Goal: Task Accomplishment & Management: Manage account settings

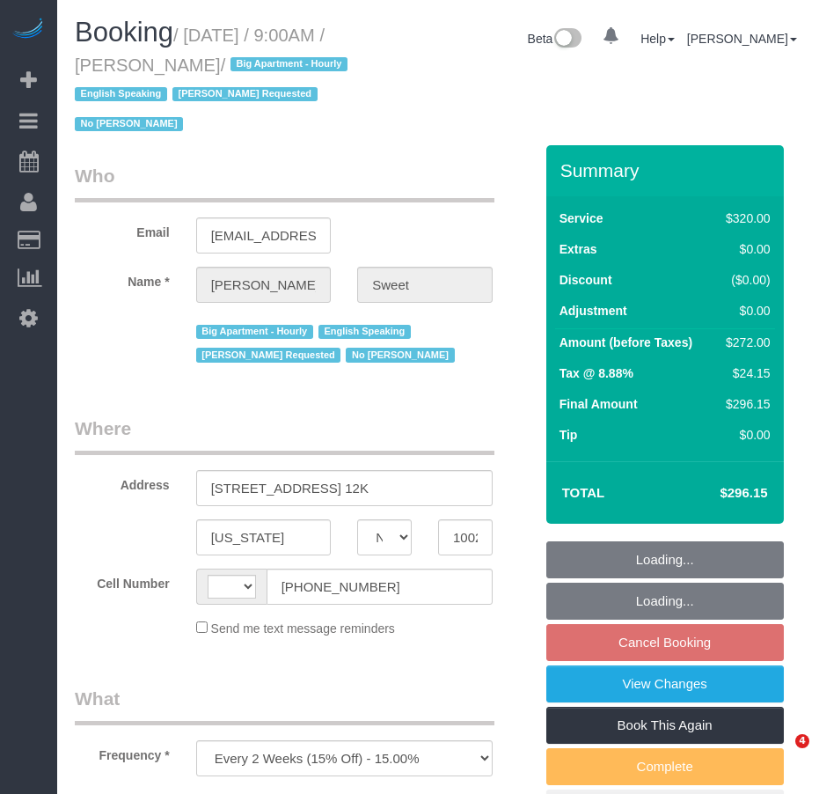
select select "NY"
select select "string:stripe-pm_1PTCFC4VGloSiKo7prcBMaC7"
select select "number:89"
select select "number:90"
select select "number:15"
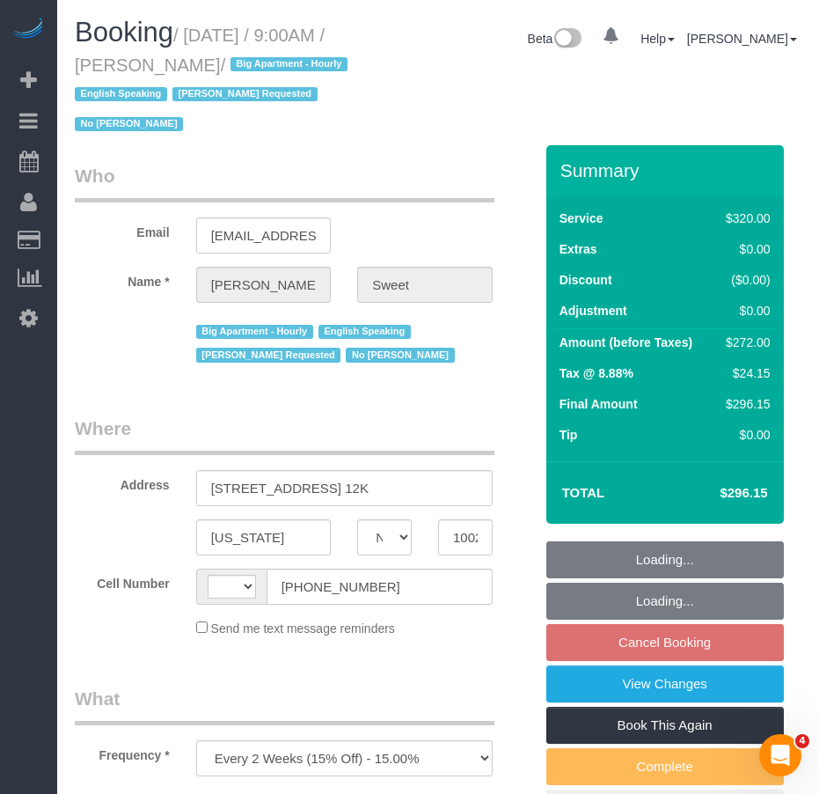
select select "number:6"
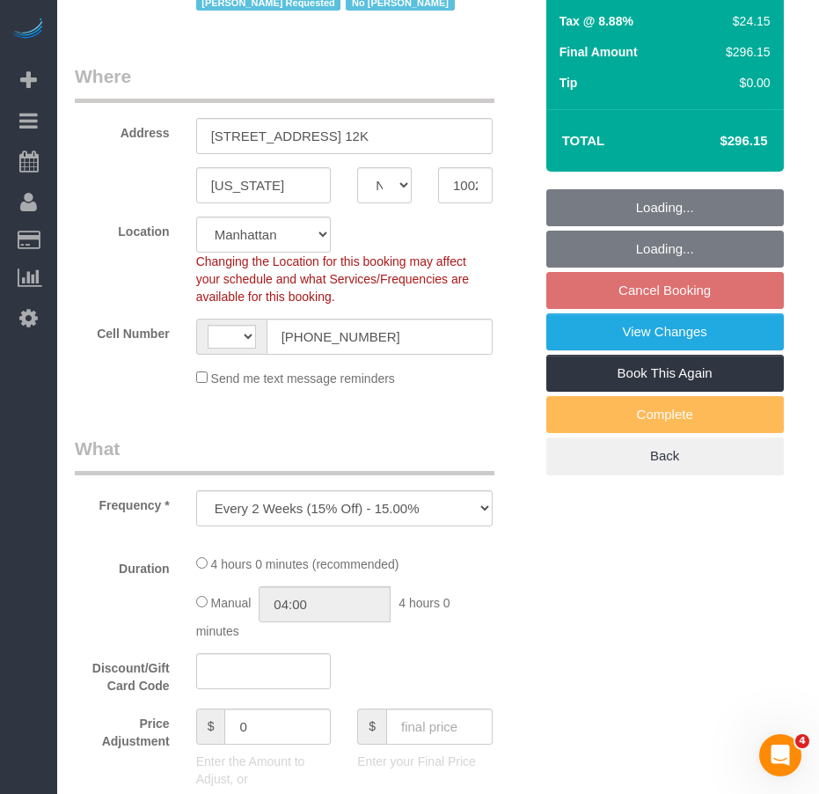
select select "string:[GEOGRAPHIC_DATA]"
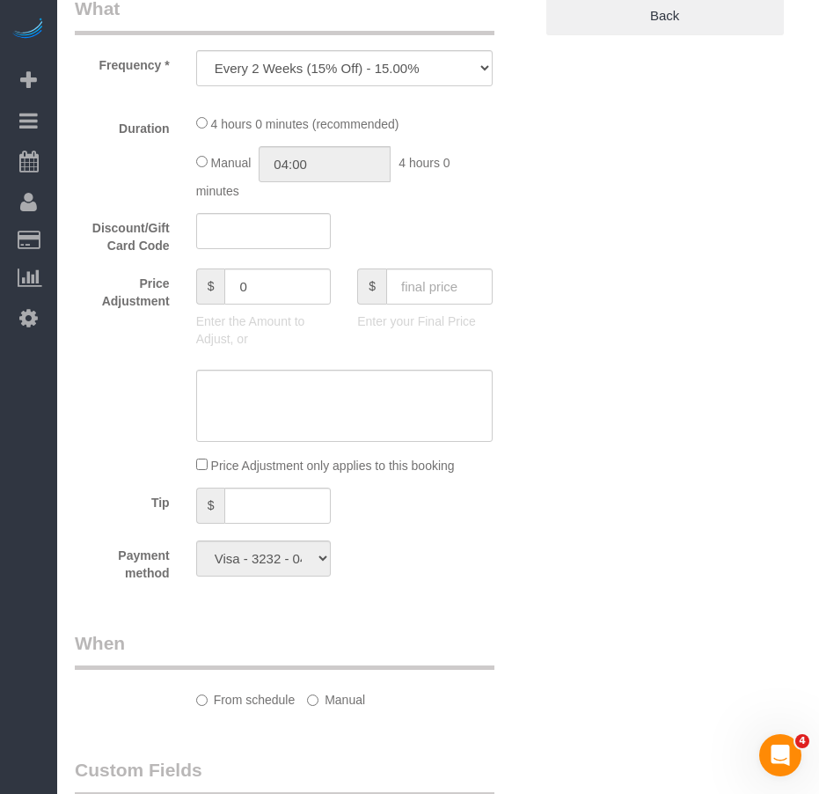
select select "240"
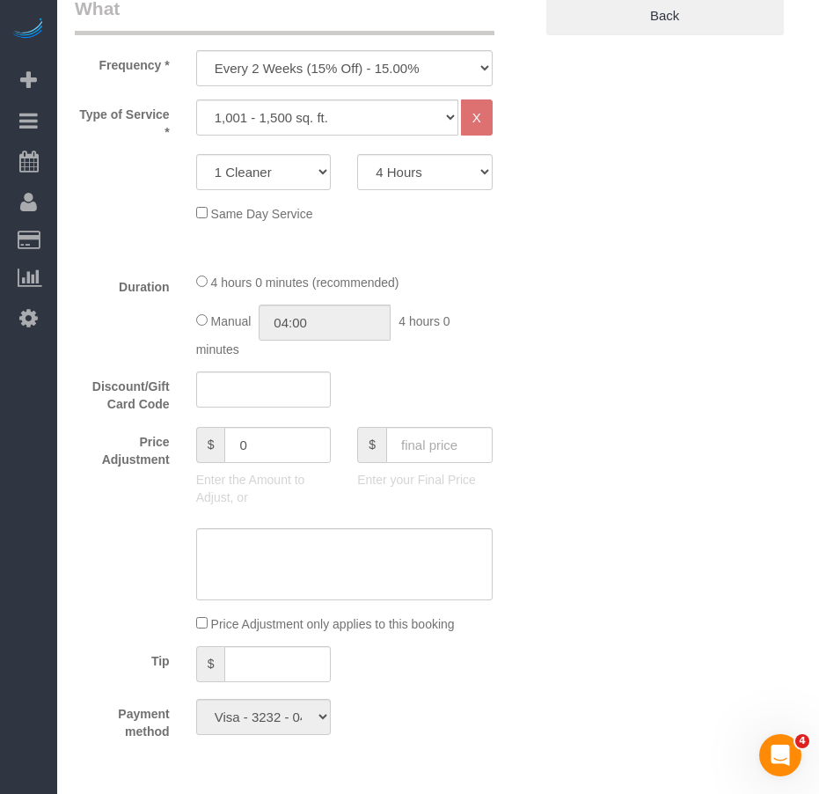
select select "object:987"
select select "spot2"
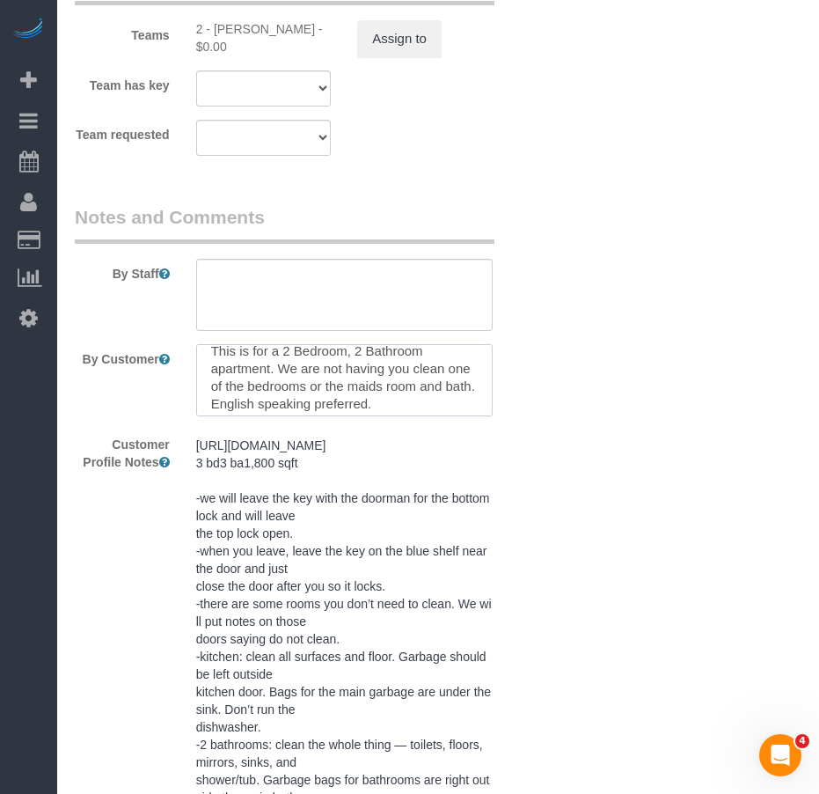
scroll to position [0, 0]
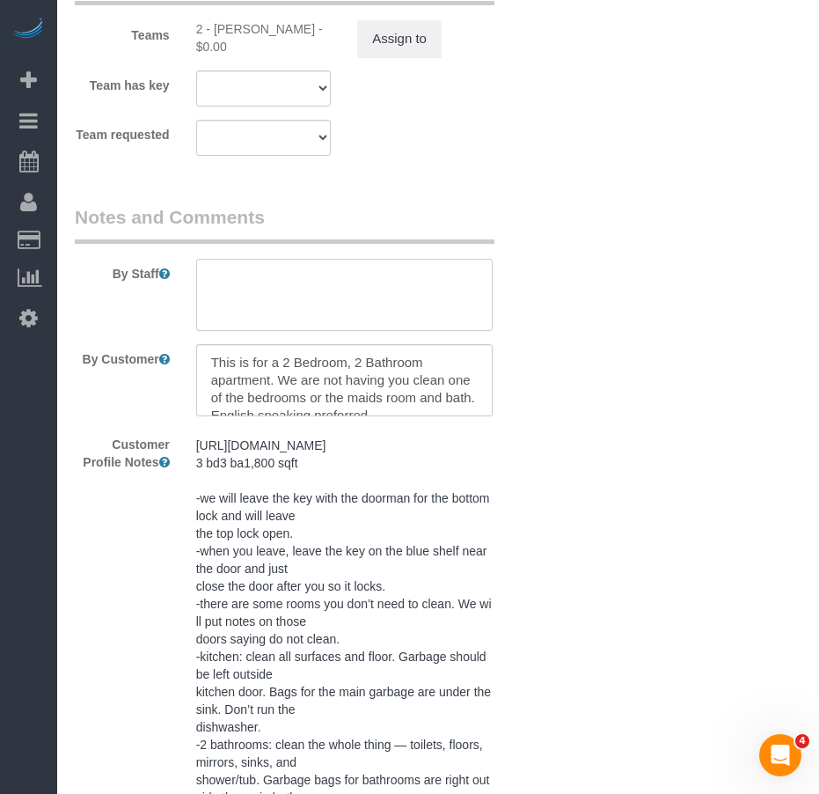
click at [291, 284] on textarea at bounding box center [344, 295] width 296 height 72
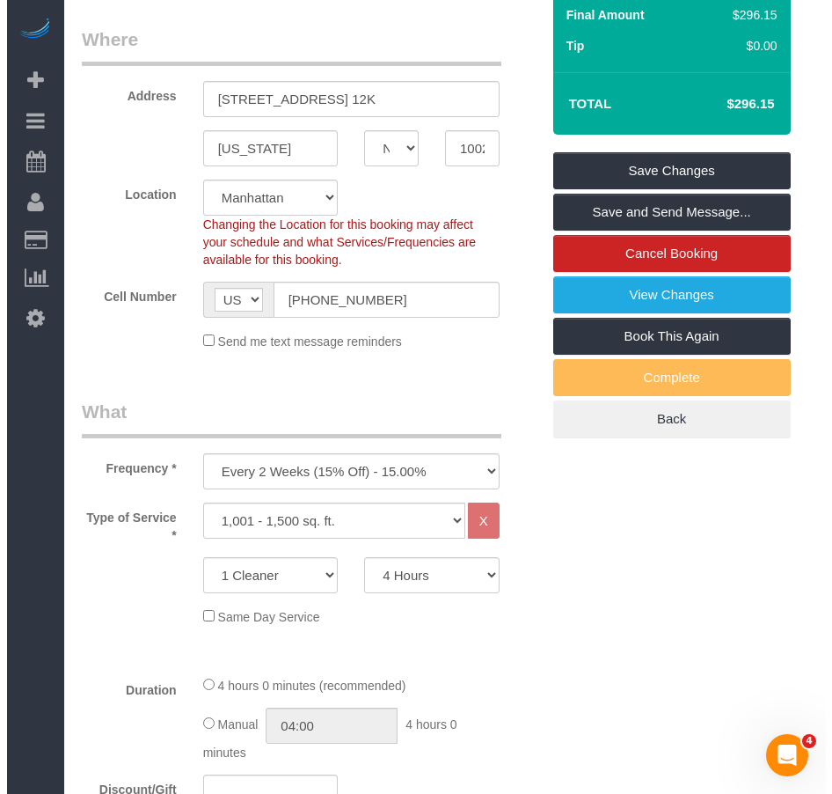
scroll to position [358, 0]
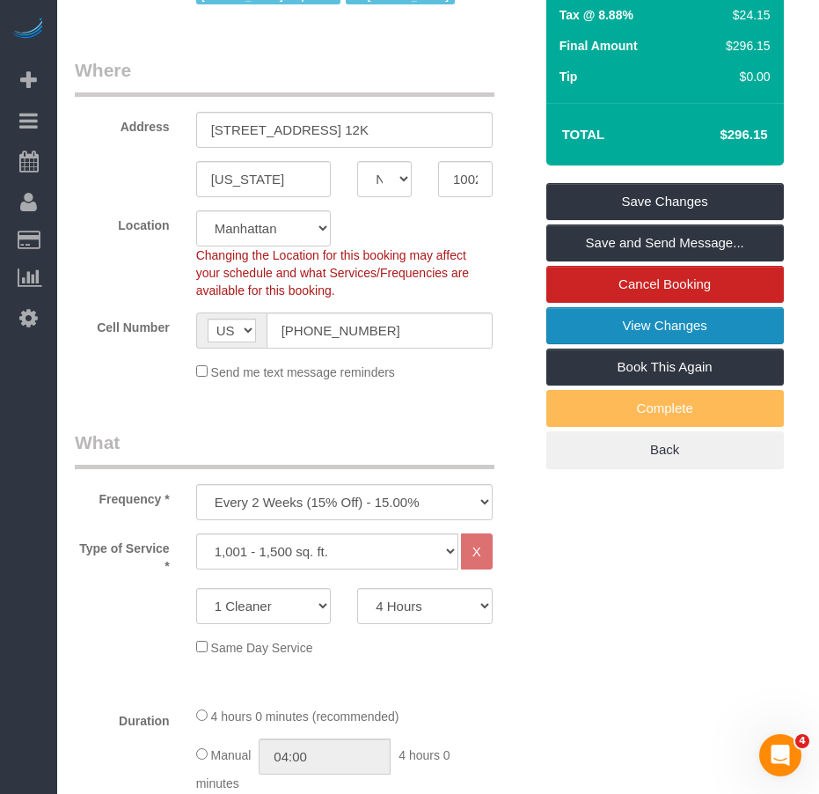
click at [641, 321] on link "View Changes" at bounding box center [665, 325] width 238 height 37
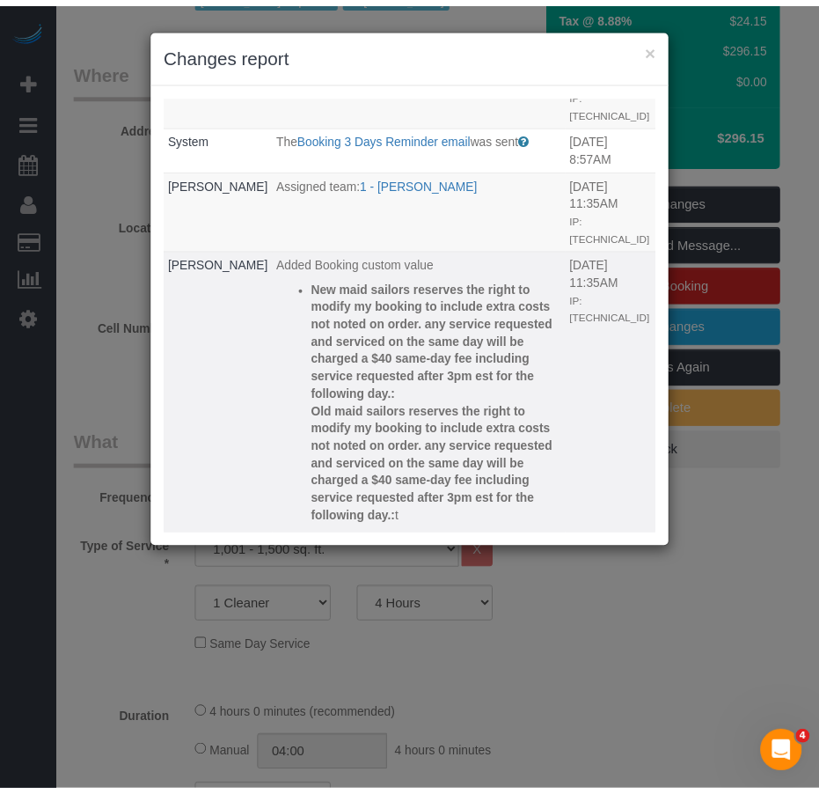
scroll to position [0, 0]
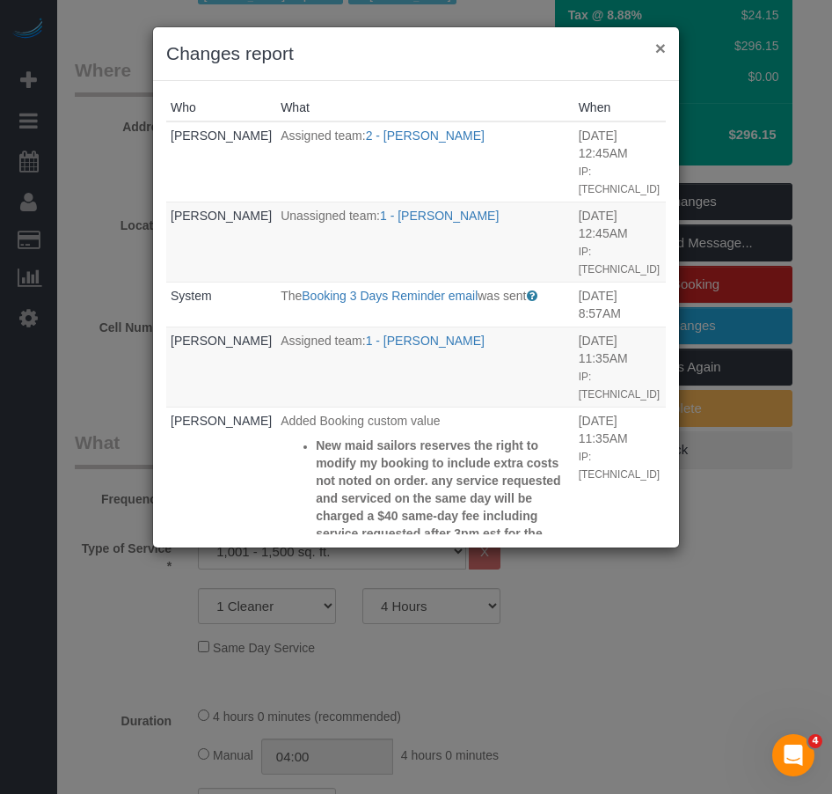
click at [662, 54] on button "×" at bounding box center [660, 48] width 11 height 18
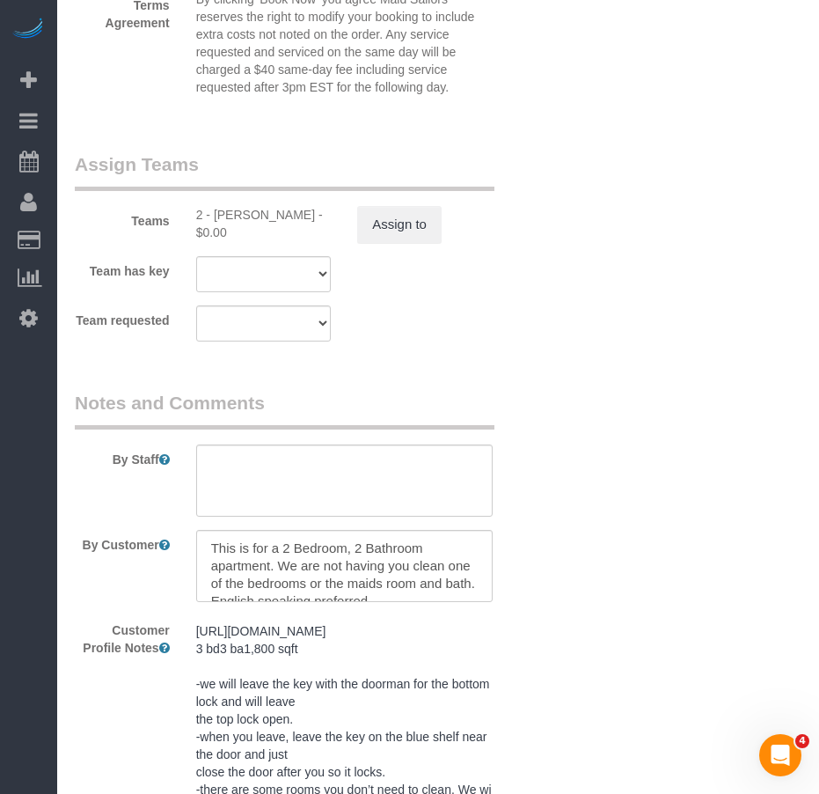
scroll to position [2206, 0]
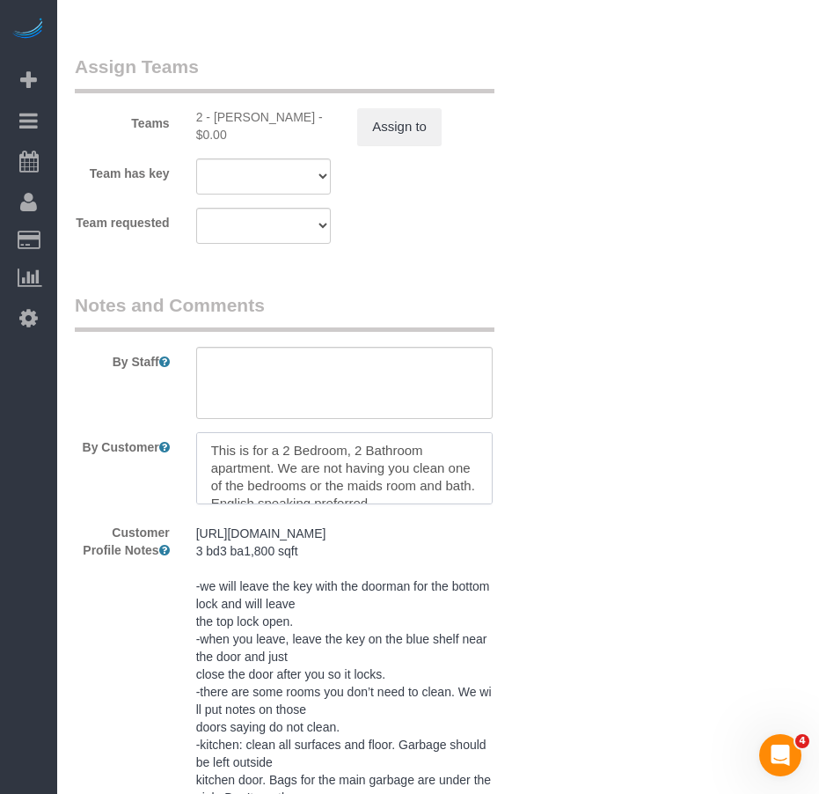
click at [329, 469] on textarea at bounding box center [344, 468] width 296 height 72
click at [223, 361] on textarea at bounding box center [344, 383] width 296 height 72
click at [222, 362] on textarea at bounding box center [344, 383] width 296 height 72
click at [271, 363] on textarea at bounding box center [344, 383] width 296 height 72
paste textarea "clean the maids room bathroom"
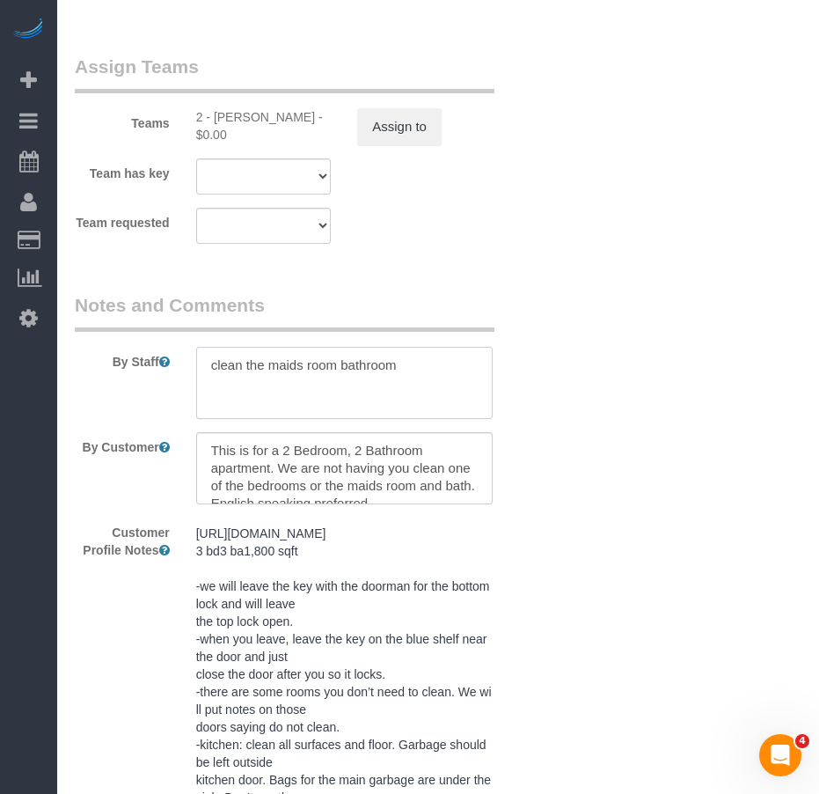
click at [335, 366] on textarea at bounding box center [344, 383] width 296 height 72
click at [415, 365] on textarea at bounding box center [344, 383] width 296 height 72
drag, startPoint x: 306, startPoint y: 363, endPoint x: 345, endPoint y: 362, distance: 38.7
click at [345, 362] on textarea at bounding box center [344, 383] width 296 height 72
click at [388, 367] on textarea at bounding box center [344, 383] width 296 height 72
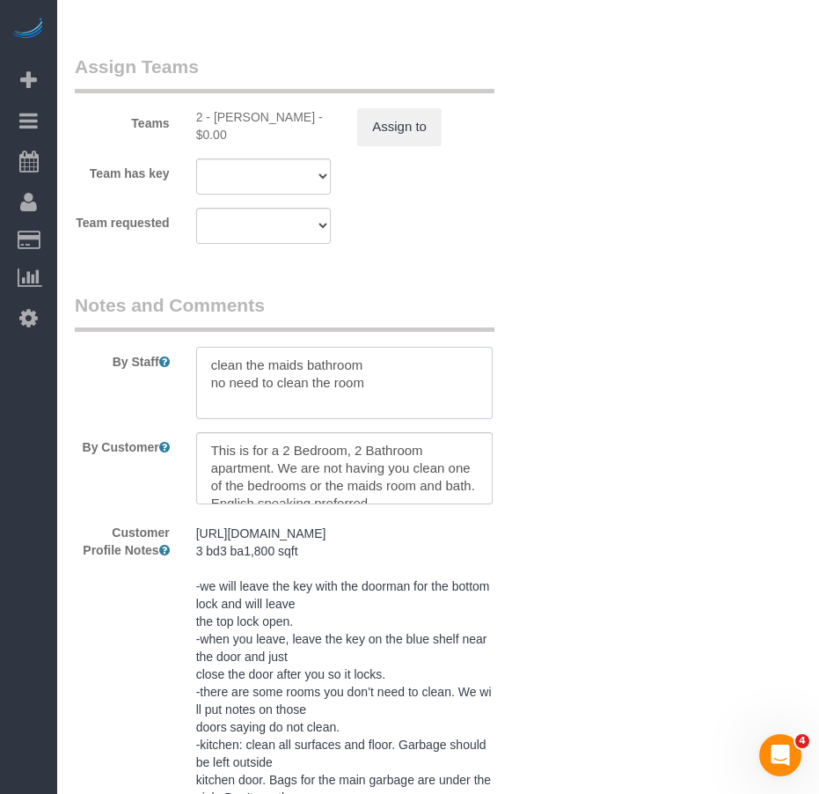
click at [328, 378] on textarea at bounding box center [344, 383] width 296 height 72
click at [380, 365] on textarea at bounding box center [344, 383] width 296 height 72
click at [415, 401] on textarea at bounding box center [344, 383] width 296 height 72
type textarea "clean the maids bathroom (no need to clean shower) no need to clean the maids r…"
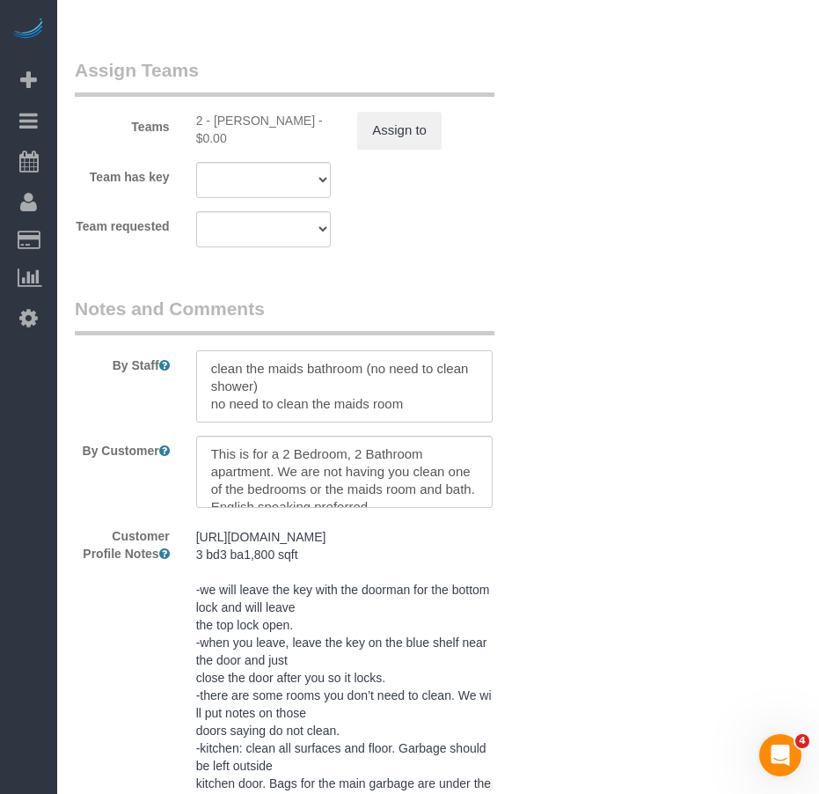
scroll to position [2199, 0]
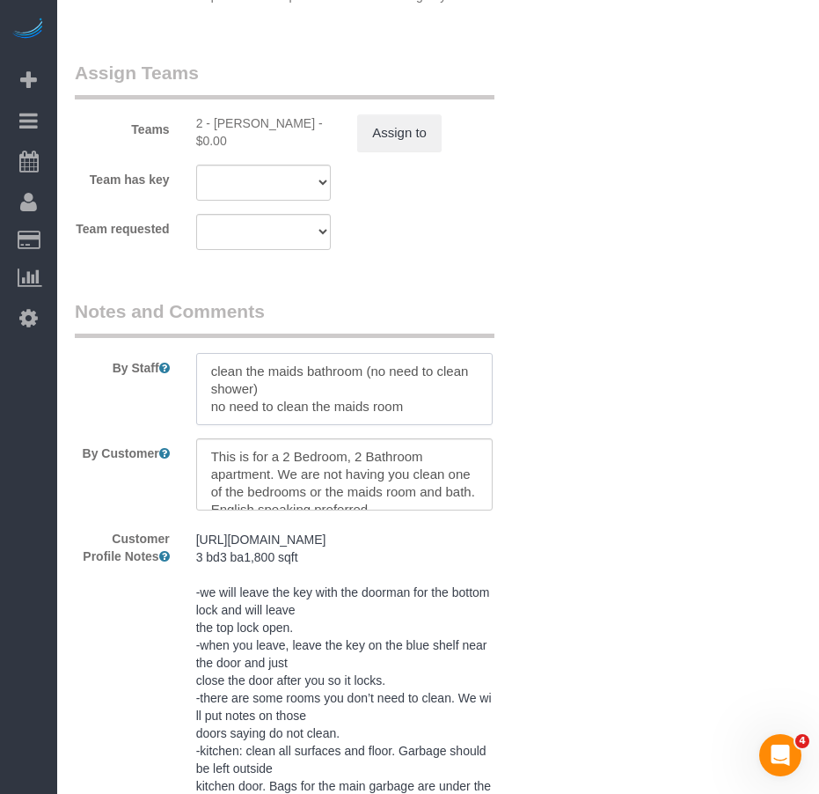
click at [284, 394] on textarea at bounding box center [344, 389] width 296 height 72
click at [411, 403] on textarea at bounding box center [344, 389] width 296 height 72
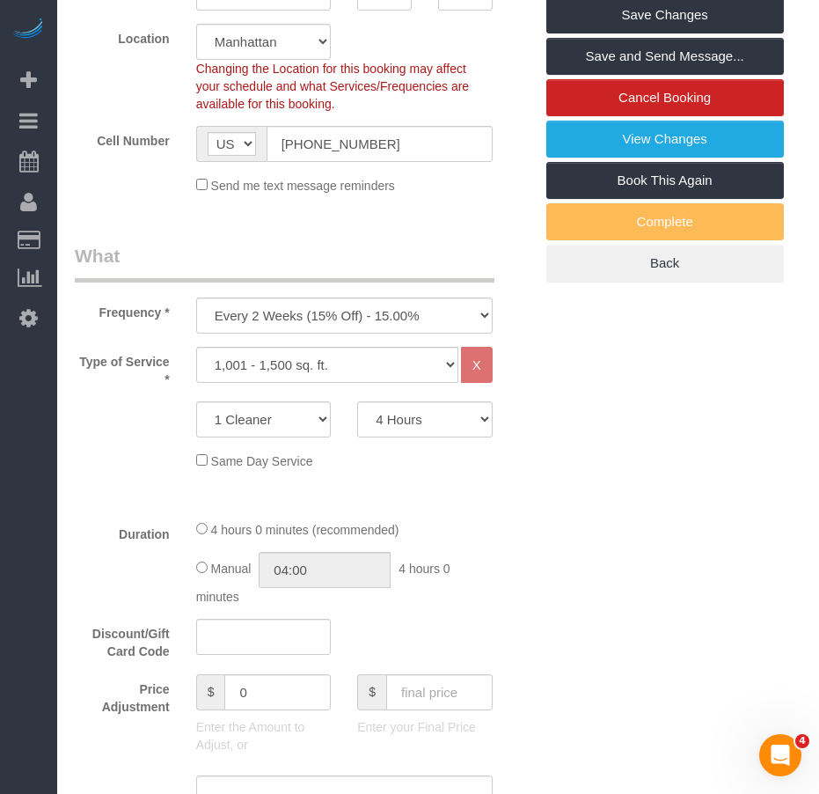
scroll to position [264, 0]
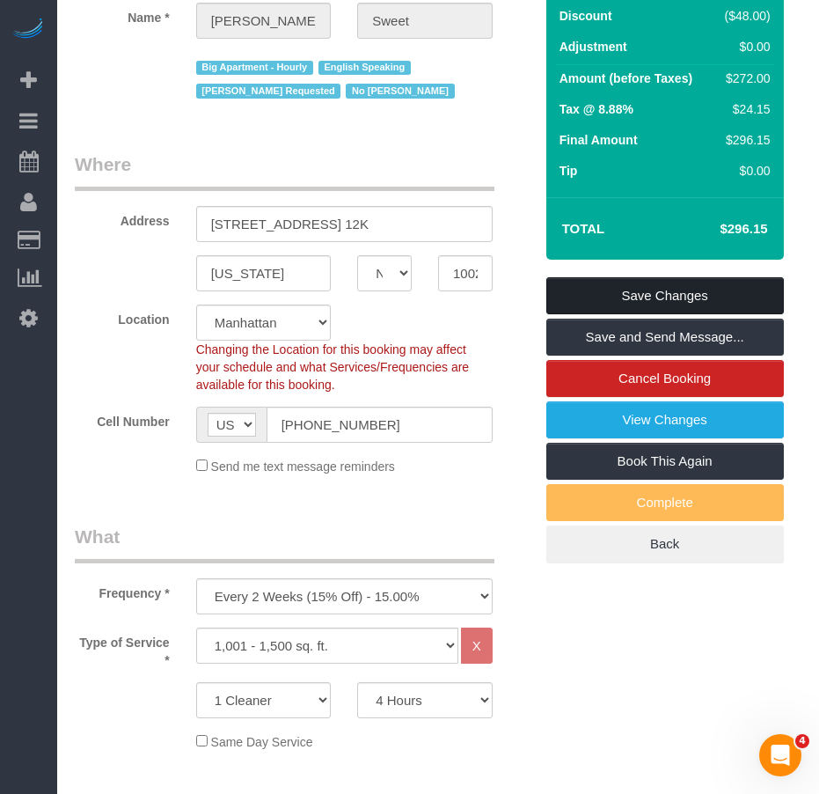
click at [570, 291] on link "Save Changes" at bounding box center [665, 295] width 238 height 37
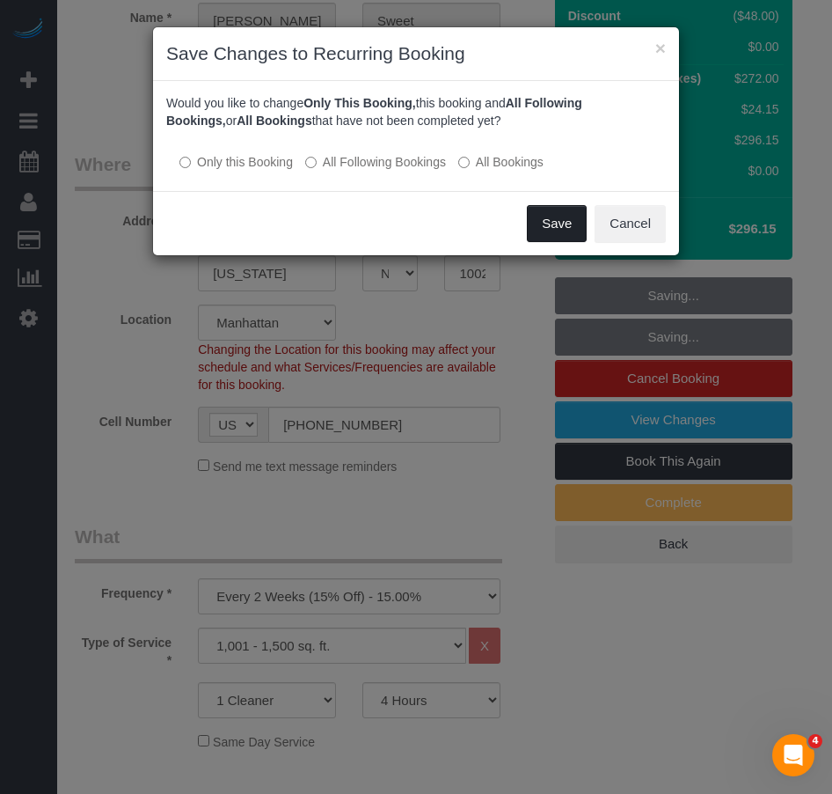
click at [559, 218] on button "Save" at bounding box center [557, 223] width 60 height 37
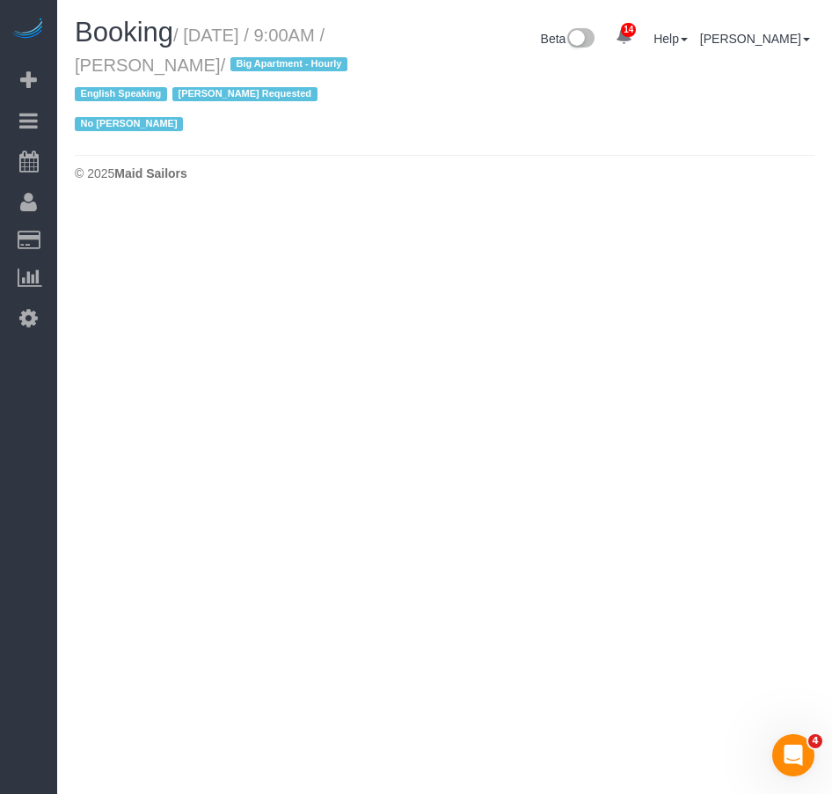
select select "NY"
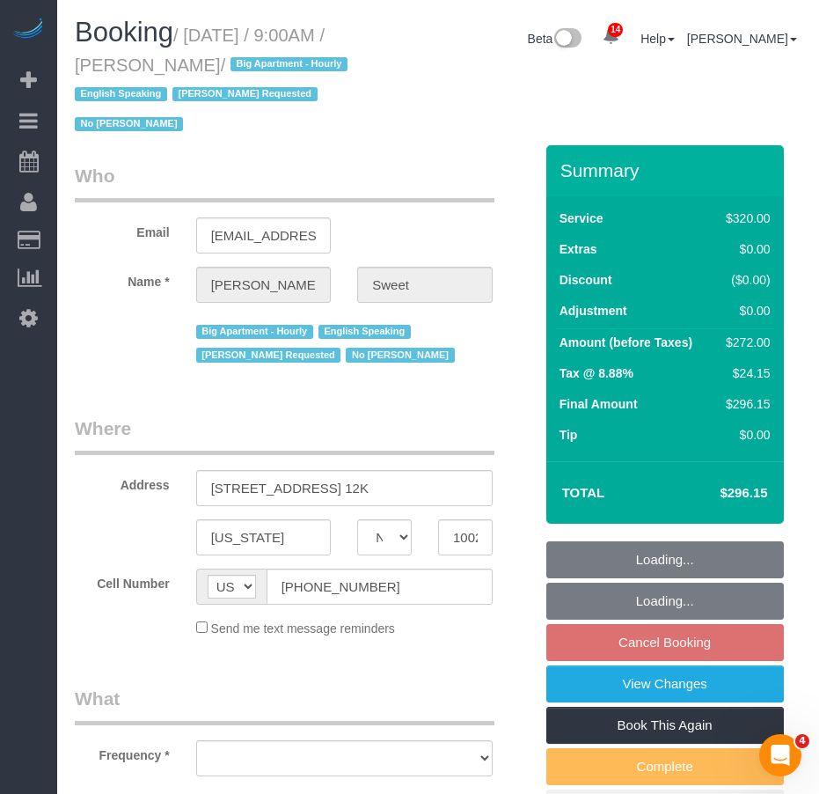
select select "object:2560"
select select "string:stripe-pm_1PTCFC4VGloSiKo7prcBMaC7"
select select "number:89"
select select "number:90"
select select "number:15"
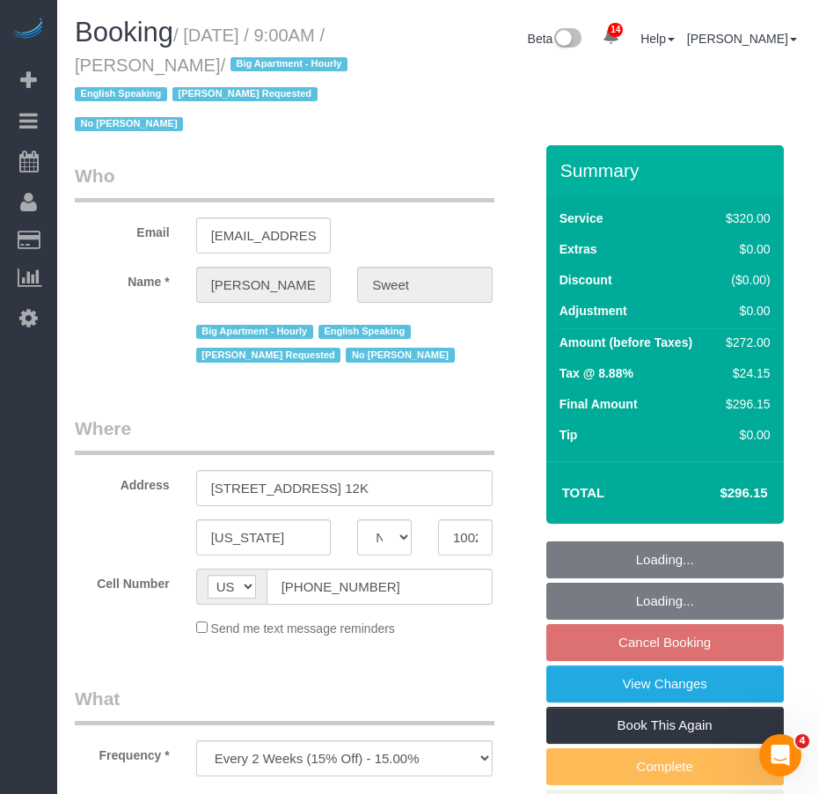
select select "number:6"
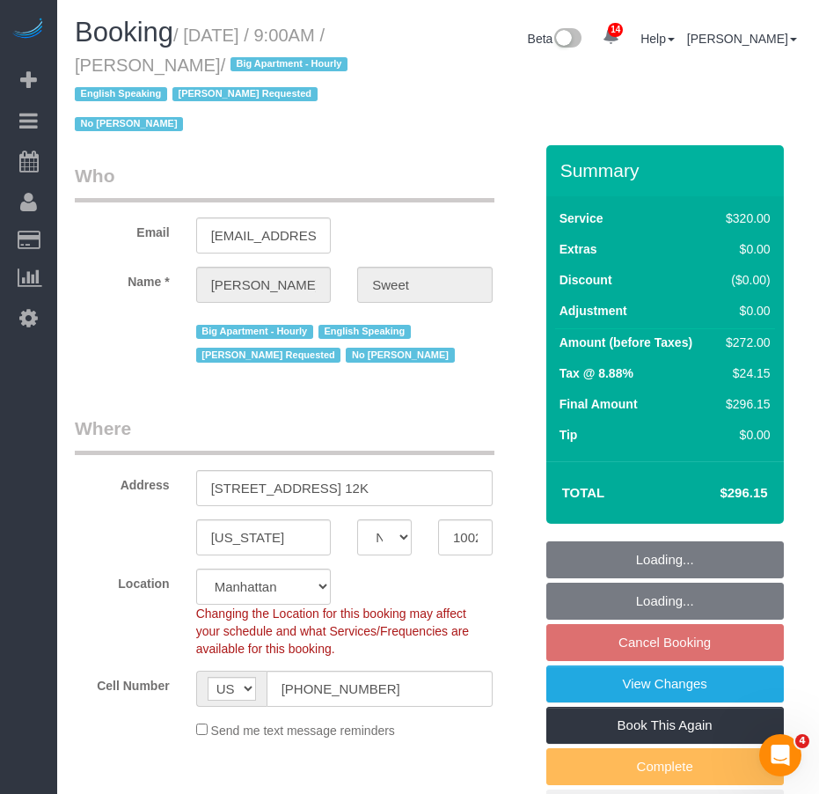
select select "object:2711"
select select "240"
select select "spot61"
